Goal: Task Accomplishment & Management: Manage account settings

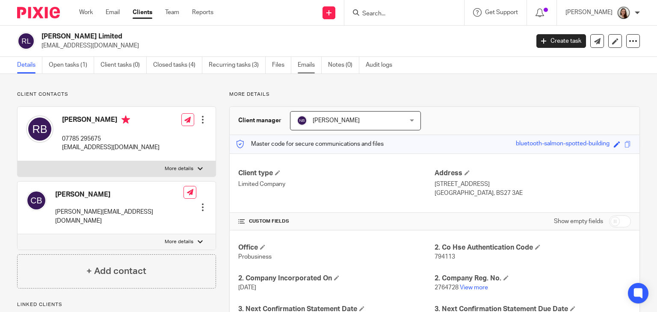
click at [316, 65] on link "Emails" at bounding box center [310, 65] width 24 height 17
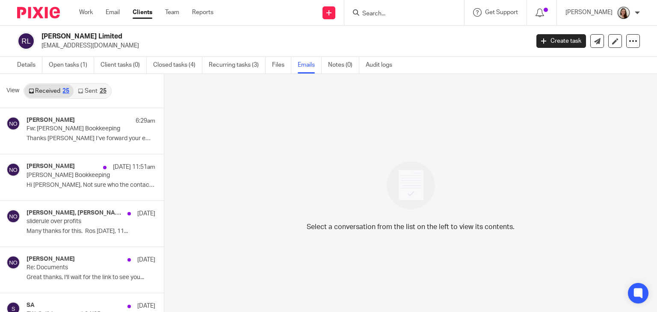
click at [92, 91] on link "Sent 25" at bounding box center [92, 91] width 37 height 14
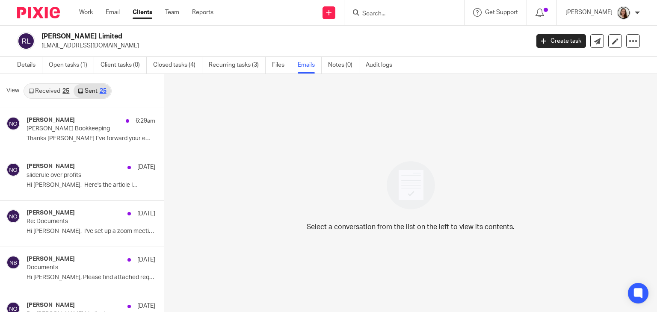
scroll to position [1, 0]
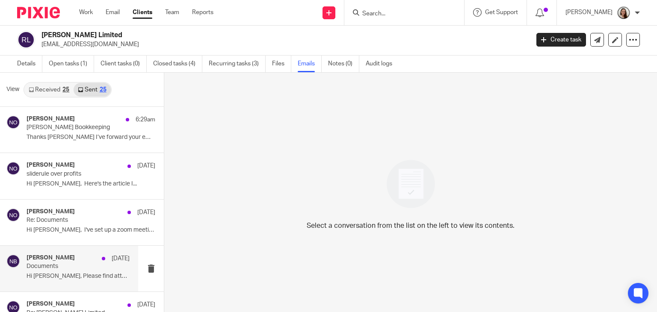
click at [65, 272] on div "Nas Bashir 3 Sep Documents Hi Rosalind, Please find attached requested..." at bounding box center [78, 269] width 103 height 29
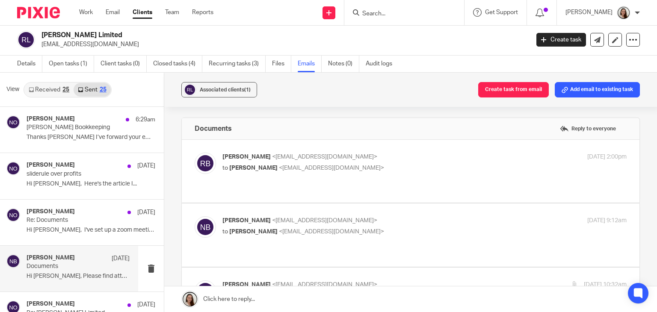
scroll to position [0, 0]
click at [401, 171] on p "to Nas Bashir <nasbashir@probusinessuk.com>" at bounding box center [358, 168] width 270 height 9
checkbox input "true"
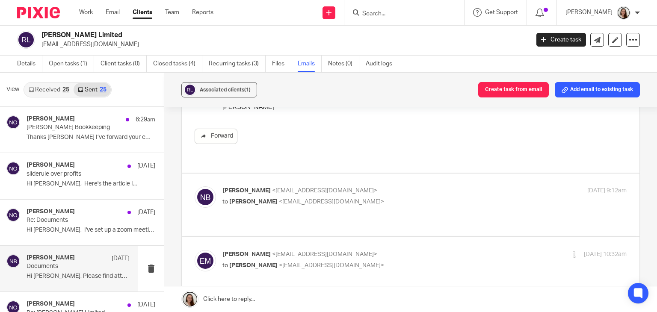
scroll to position [214, 0]
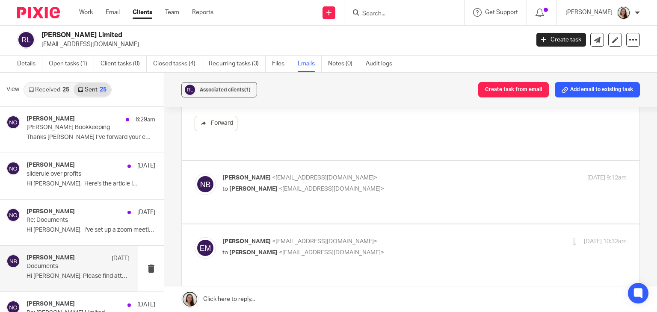
drag, startPoint x: 413, startPoint y: 196, endPoint x: 466, endPoint y: 186, distance: 54.4
click at [413, 196] on div "Nas Bashir <nasbashir@probusinessuk.com> to Erik Molnar <erikmolnar@probusiness…" at bounding box center [411, 192] width 432 height 37
click at [434, 186] on p "to Erik Molnar <erikmolnar@probusinessuk.com>" at bounding box center [358, 189] width 270 height 9
checkbox input "true"
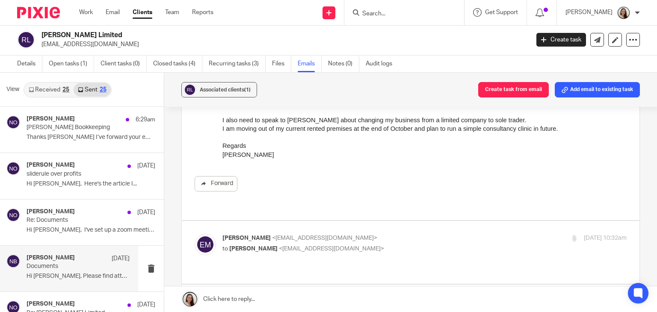
scroll to position [471, 0]
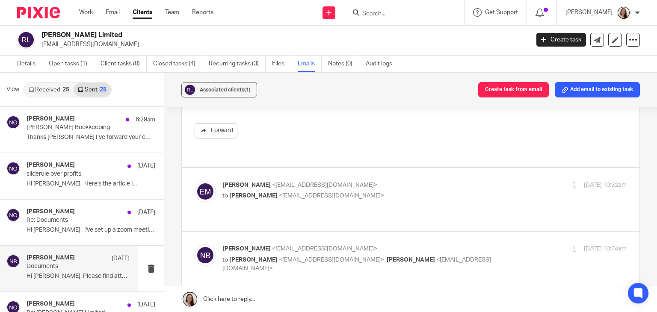
click at [449, 192] on p "to Nas Bashir <nasbashir@probusinessuk.com>" at bounding box center [358, 196] width 270 height 9
checkbox input "true"
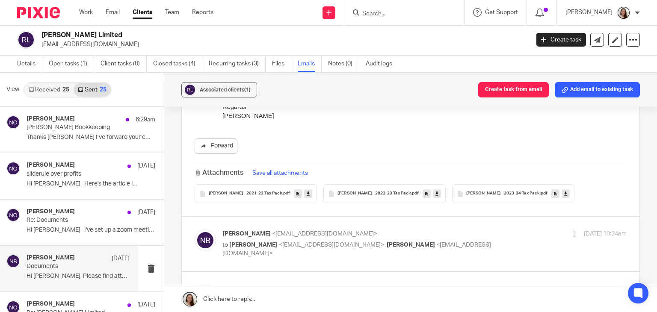
scroll to position [728, 0]
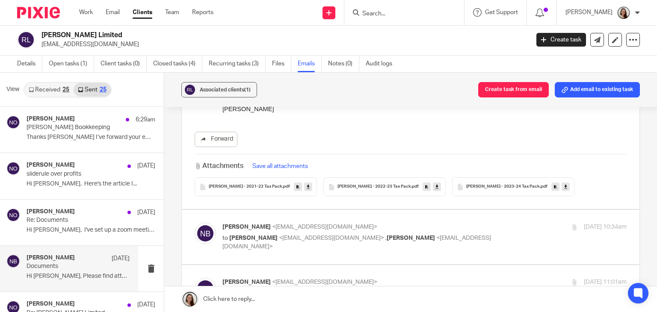
click at [450, 234] on p "to Ros Blackwell <rblackwell@companieshub.com> , Niall O'Driscoll <niallodrisco…" at bounding box center [358, 243] width 270 height 18
checkbox input "true"
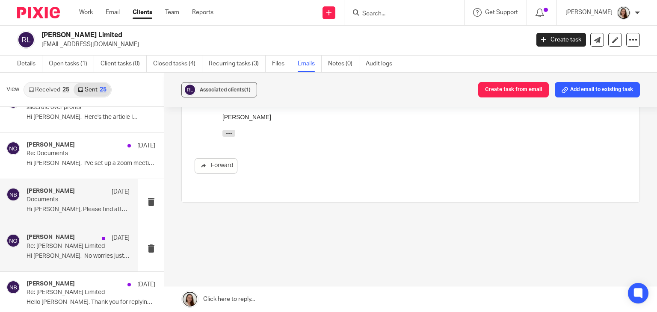
scroll to position [86, 0]
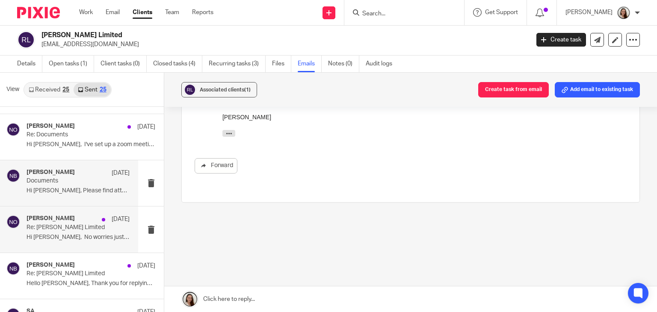
click at [51, 234] on p "Hi Chris, No worries just let me..." at bounding box center [78, 237] width 103 height 7
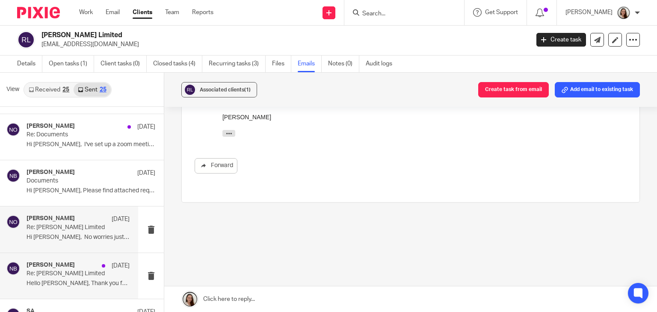
click at [63, 280] on p "Hello Chris, Thank you for replying to my..." at bounding box center [78, 283] width 103 height 7
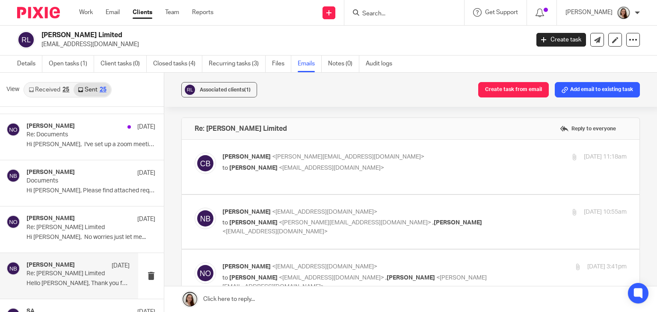
scroll to position [0, 0]
click at [392, 170] on p "to Nas Bashir <nasbashir@probusinessuk.com>" at bounding box center [358, 168] width 270 height 9
checkbox input "true"
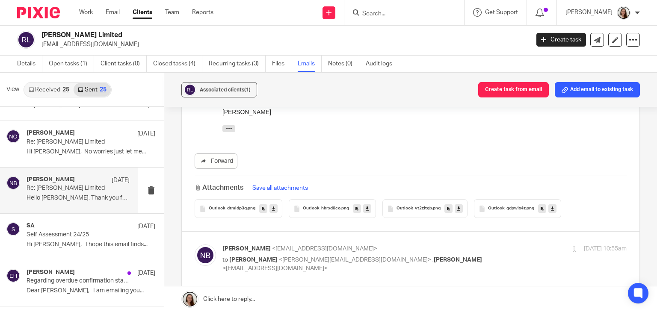
scroll to position [300, 0]
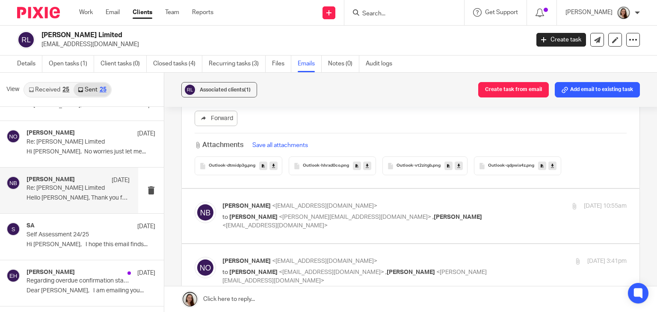
click at [364, 226] on p "to Chris Blackwell <chris@chrisblackwell.biz> , Niall O'Driscoll <niallodriscol…" at bounding box center [358, 222] width 270 height 18
checkbox input "true"
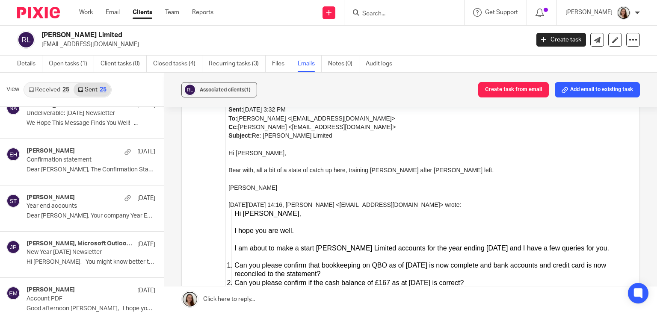
scroll to position [428, 0]
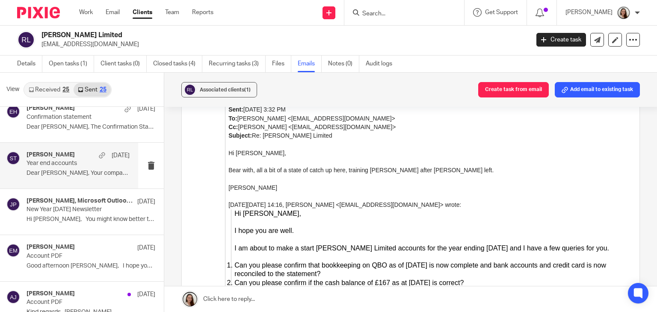
click at [55, 176] on div "Sarah Tram 9 Feb Year end accounts Dear Rosalind, Your company Year End for..." at bounding box center [78, 166] width 103 height 29
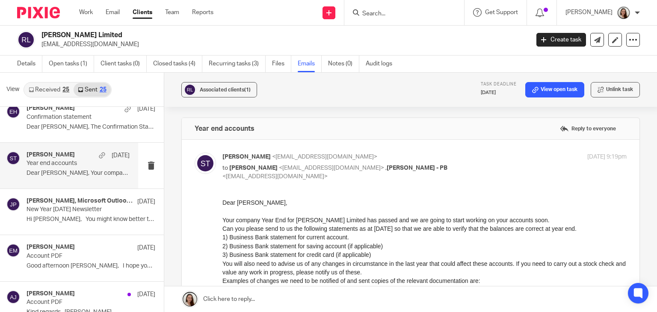
scroll to position [0, 0]
